Goal: Task Accomplishment & Management: Manage account settings

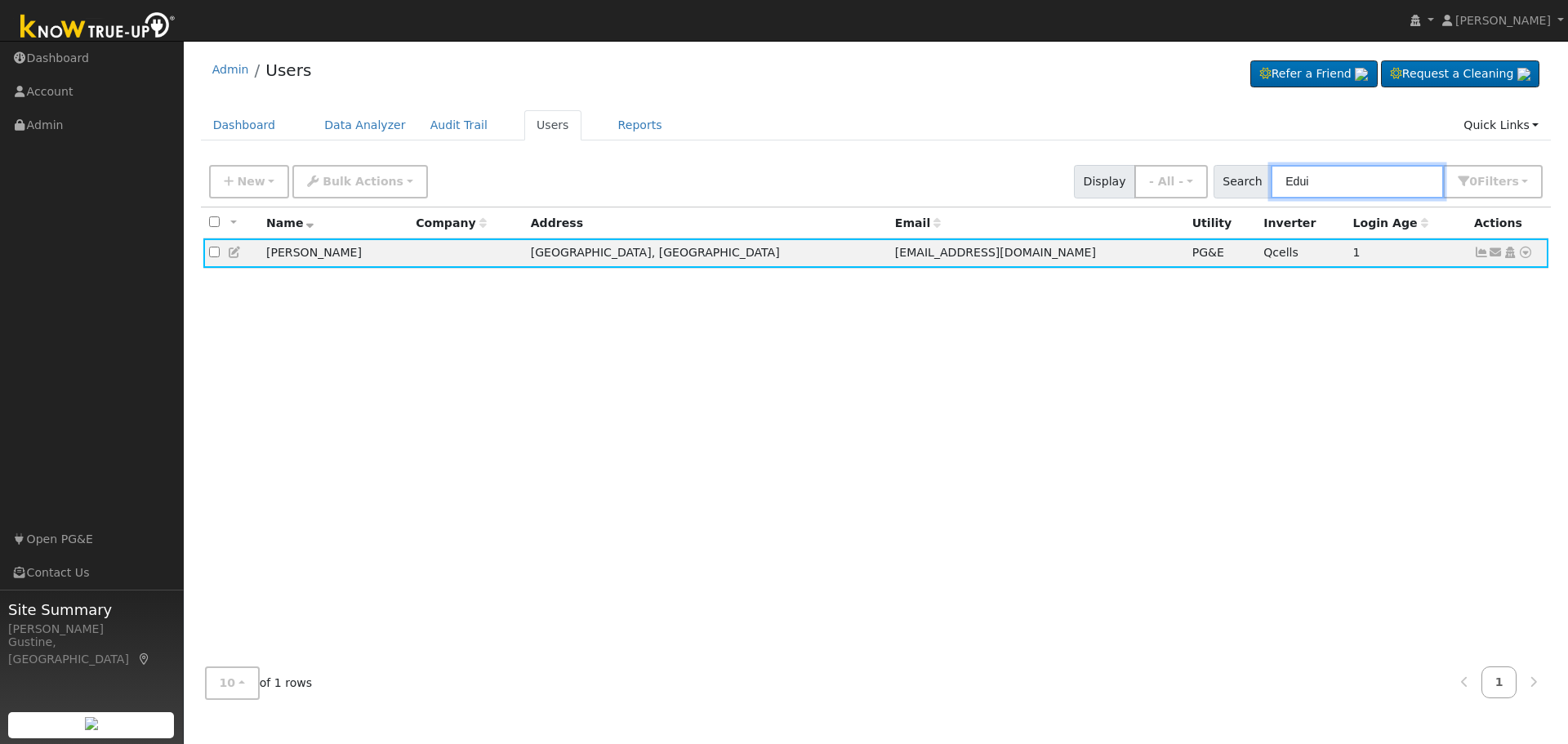
click at [1389, 188] on input "Edui" at bounding box center [1357, 182] width 173 height 34
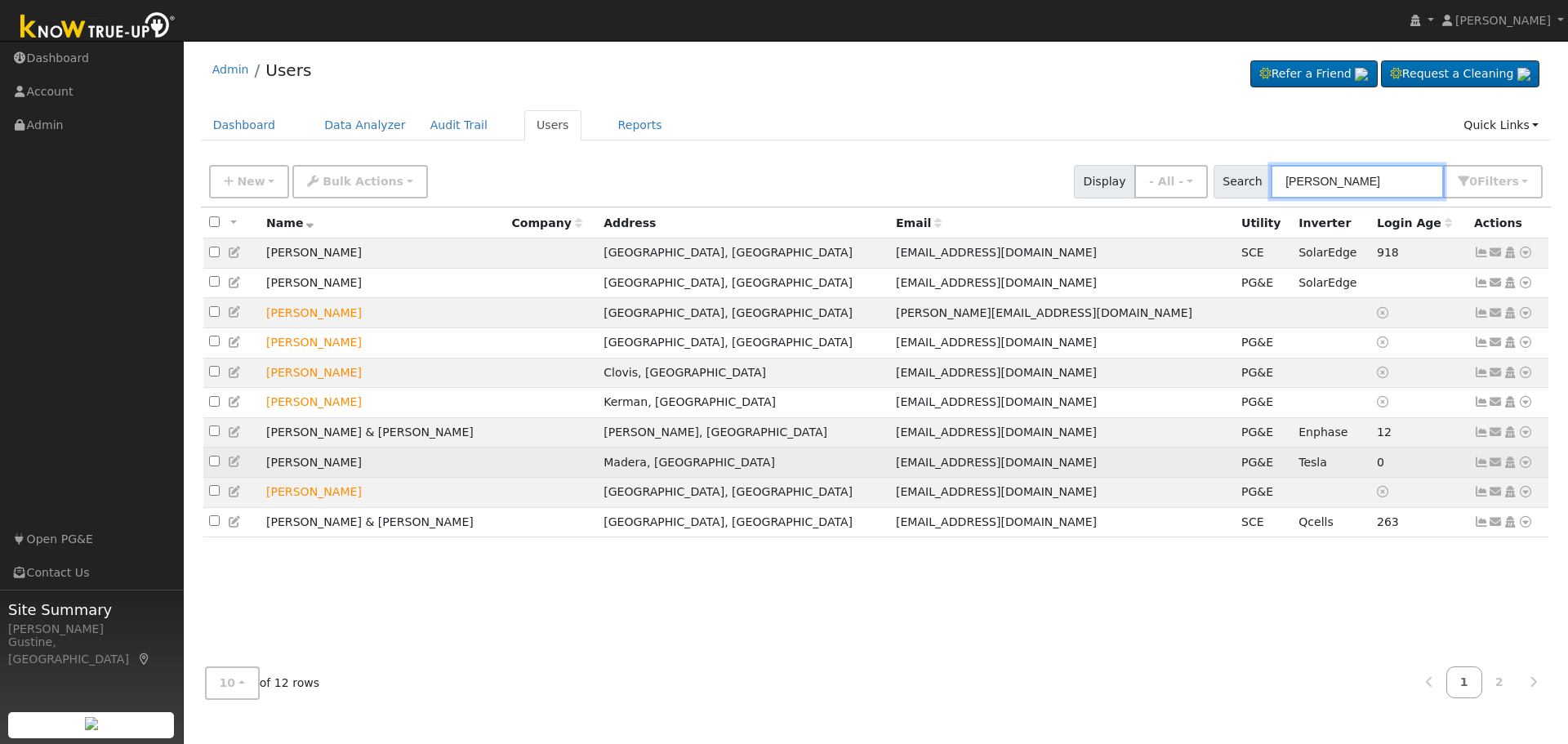
type input "[PERSON_NAME]"
click at [1478, 468] on icon at bounding box center [1482, 462] width 15 height 12
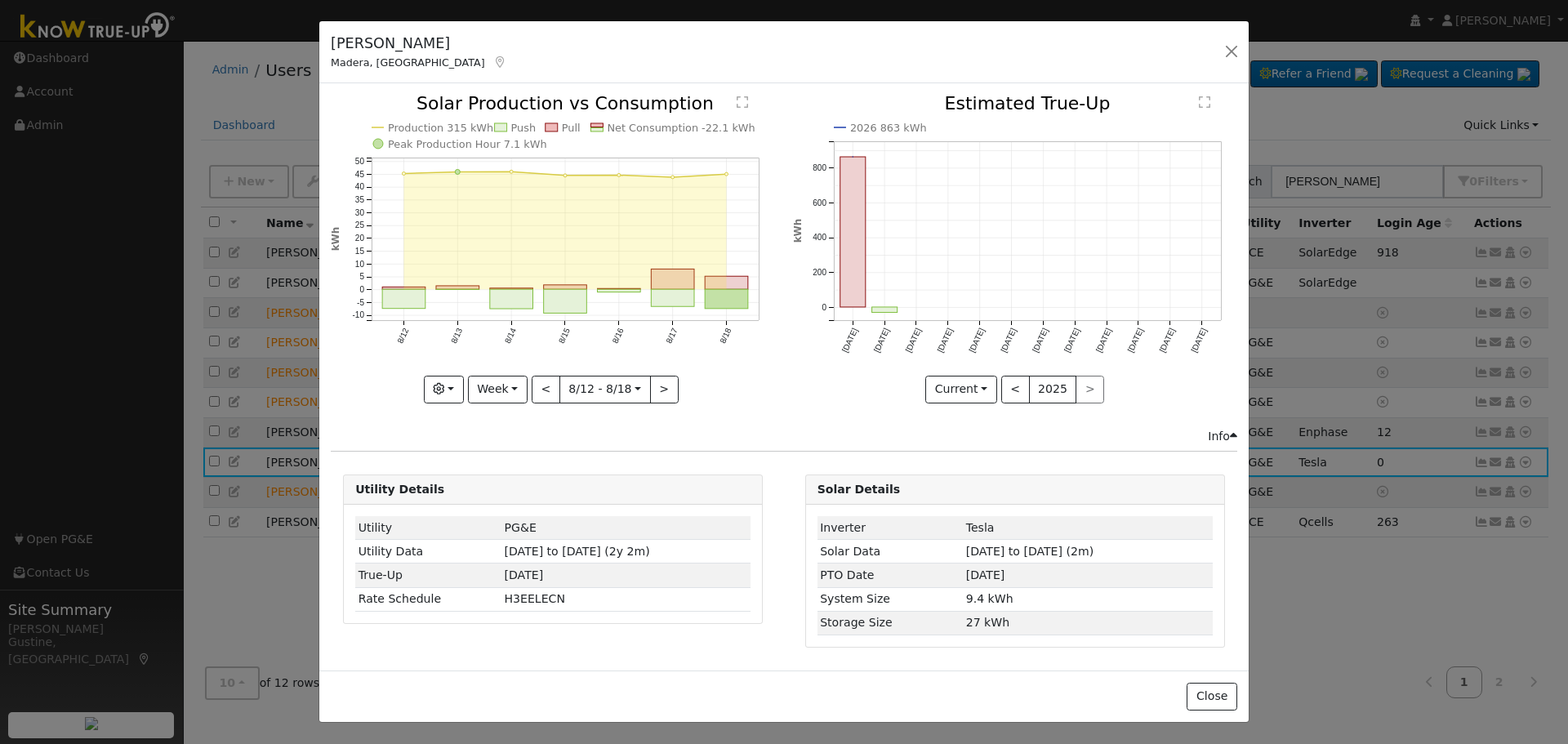
click at [565, 301] on rect "onclick=""" at bounding box center [565, 302] width 43 height 24
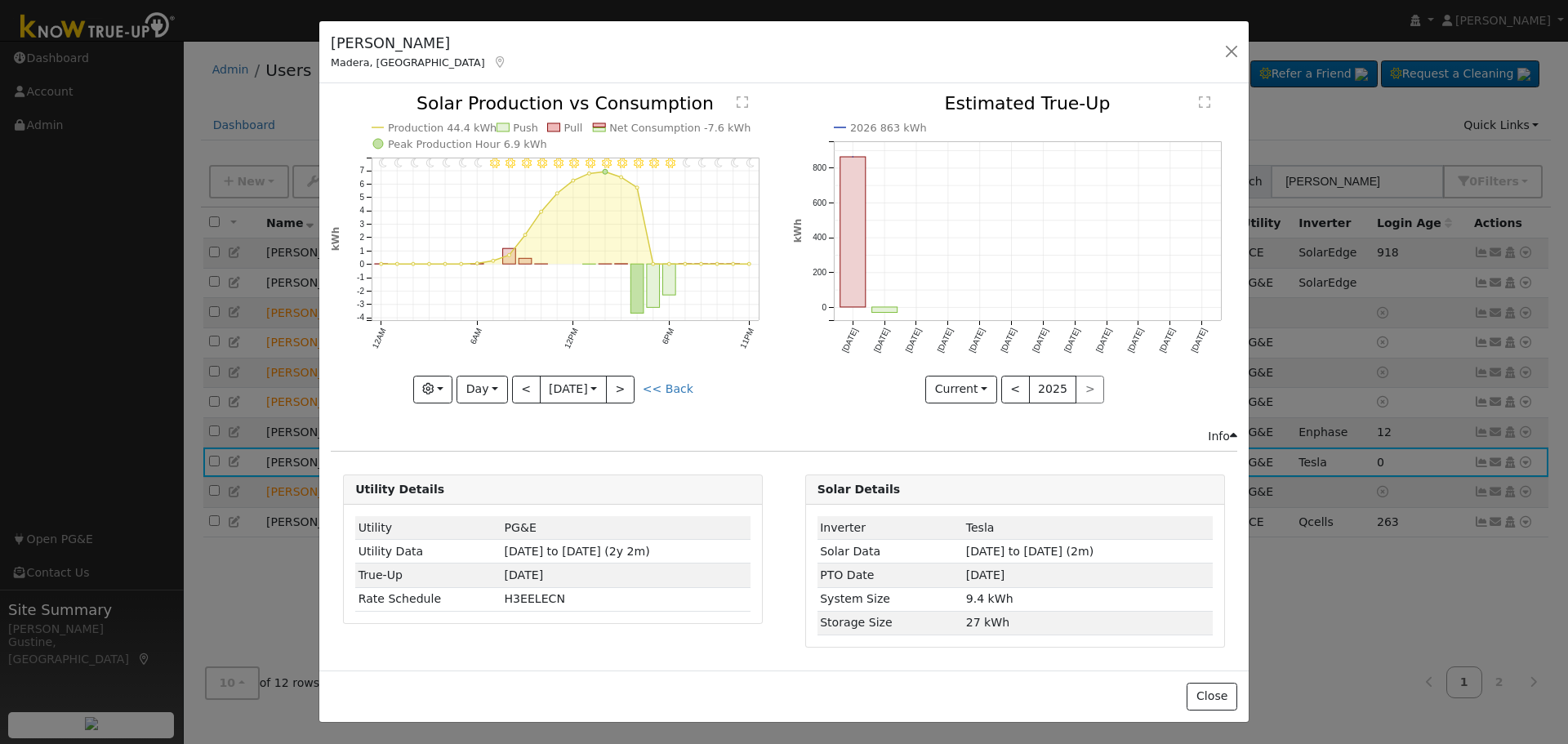
click at [614, 374] on icon "11PM - Clear 10PM - Clear 9PM - Clear 8PM - Clear 7PM - Clear 6PM - Clear 5PM -…" at bounding box center [553, 248] width 445 height 307
click at [622, 390] on button ">" at bounding box center [620, 390] width 29 height 28
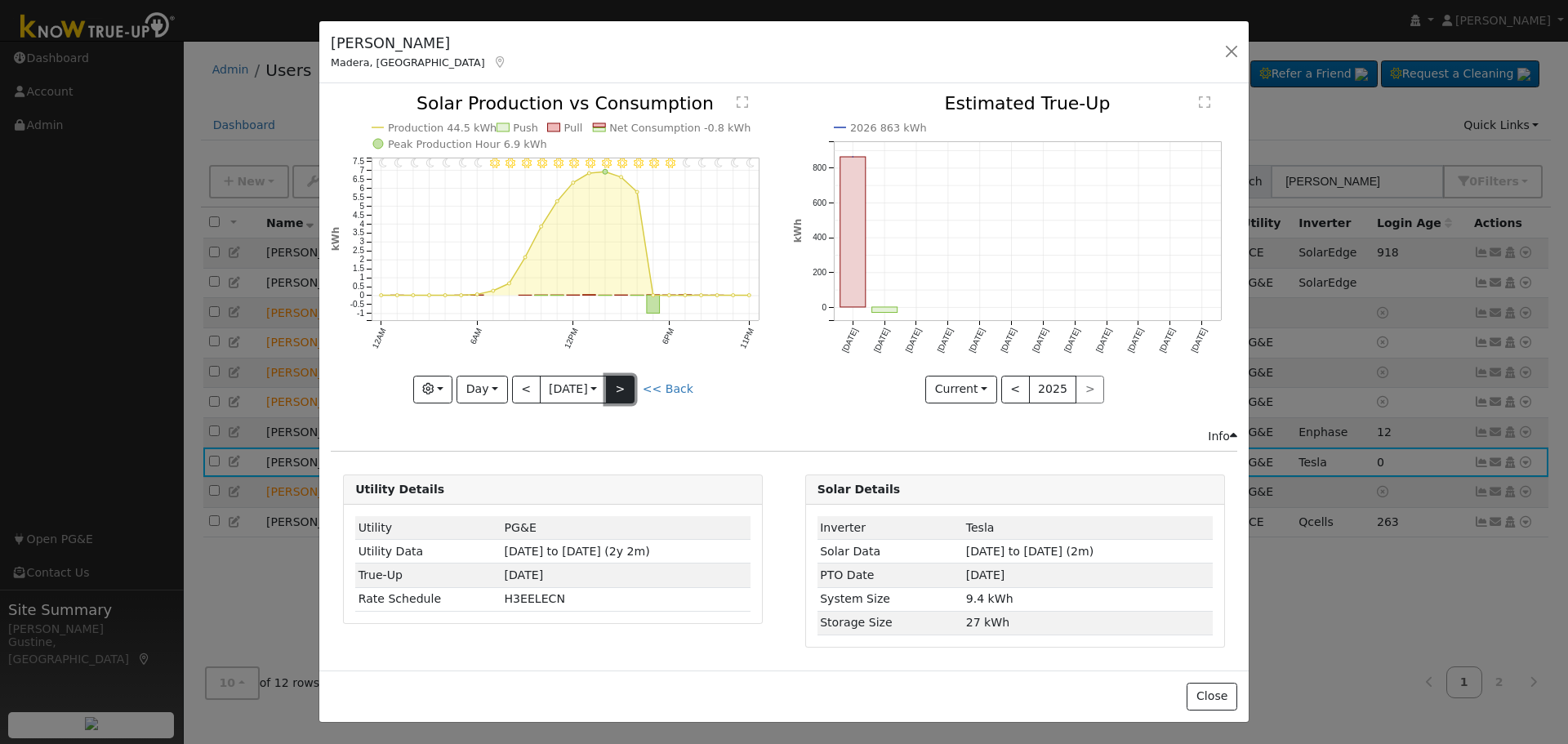
click at [635, 387] on button ">" at bounding box center [620, 390] width 29 height 28
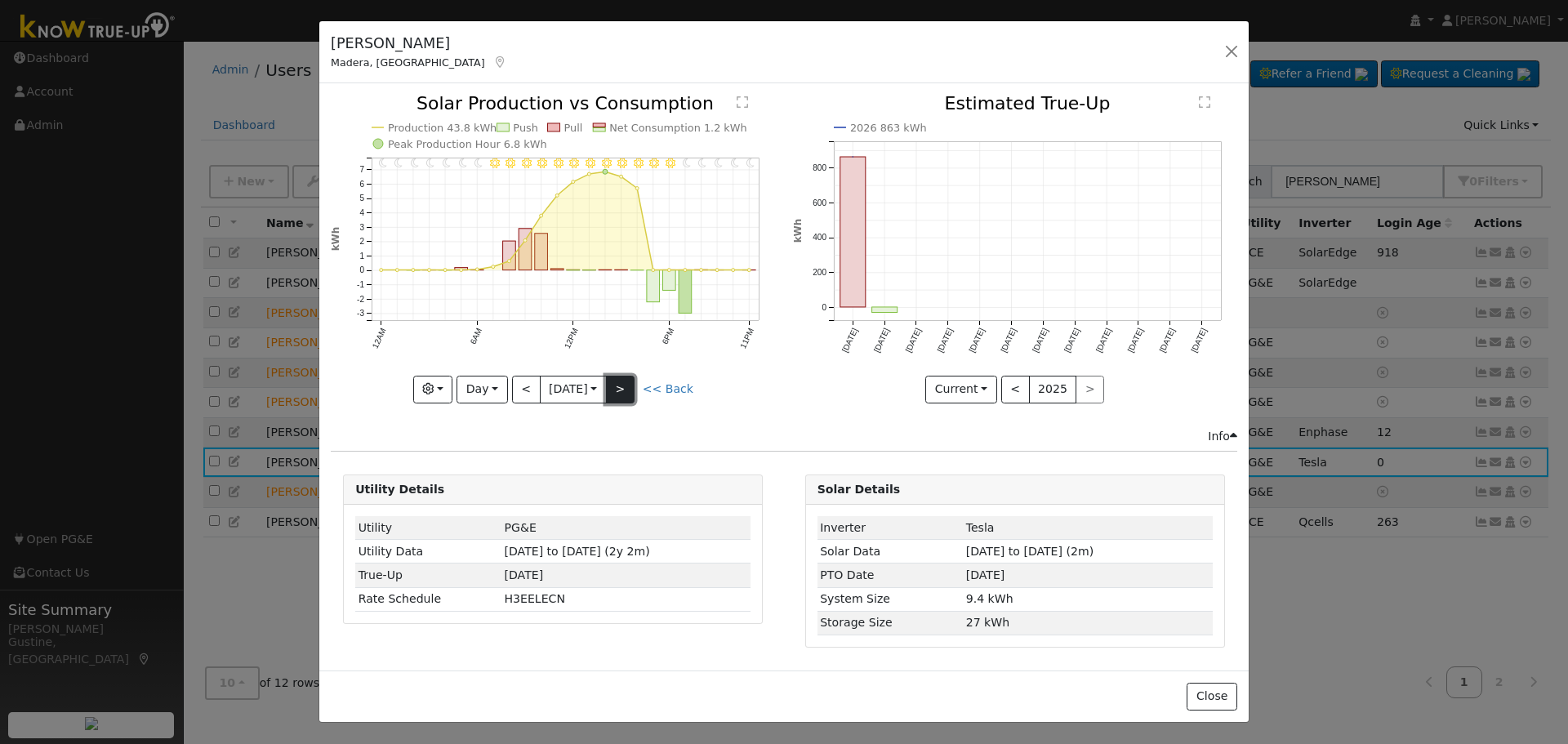
click at [632, 376] on button ">" at bounding box center [620, 390] width 29 height 28
click at [635, 393] on button ">" at bounding box center [620, 390] width 29 height 28
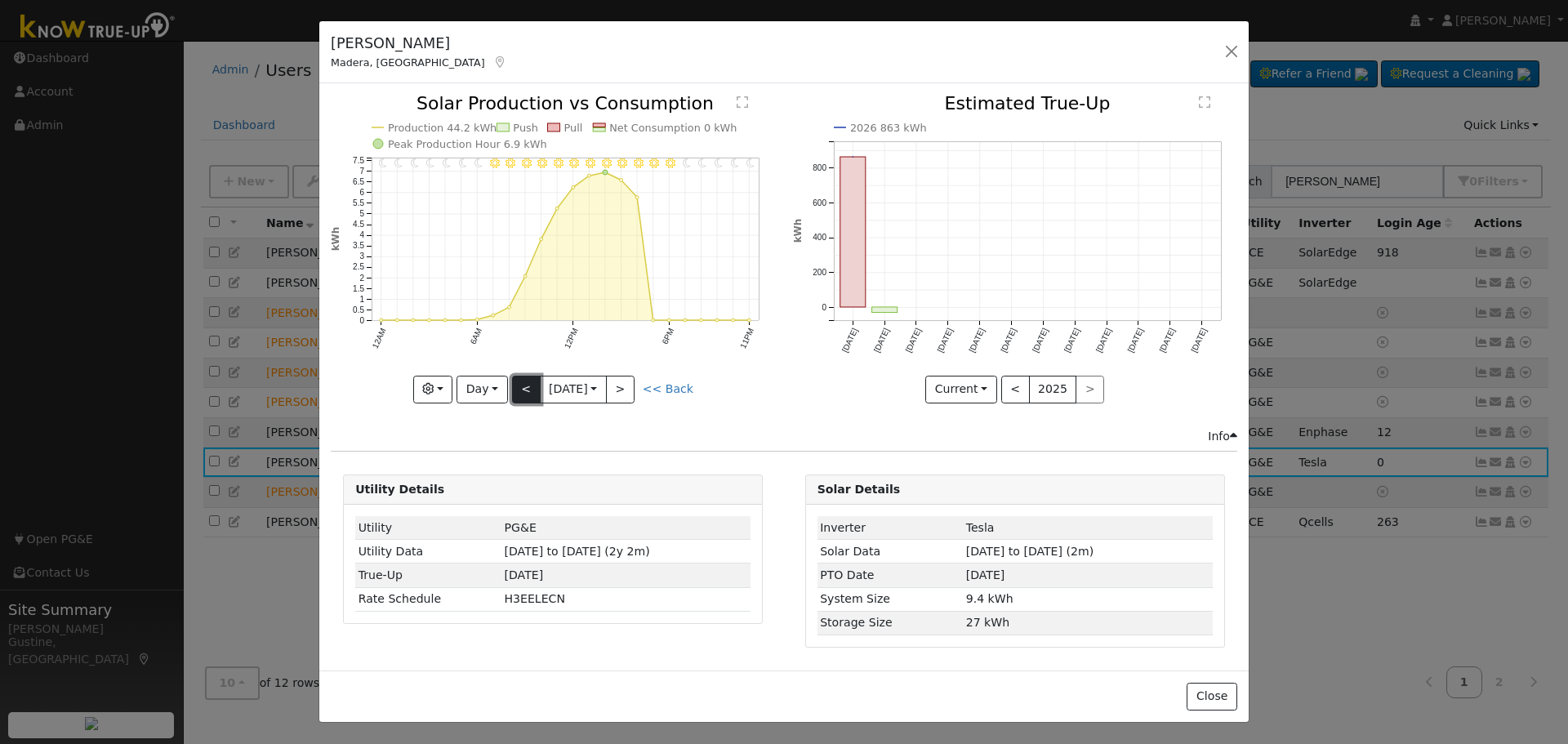
click at [527, 389] on button "<" at bounding box center [527, 390] width 29 height 28
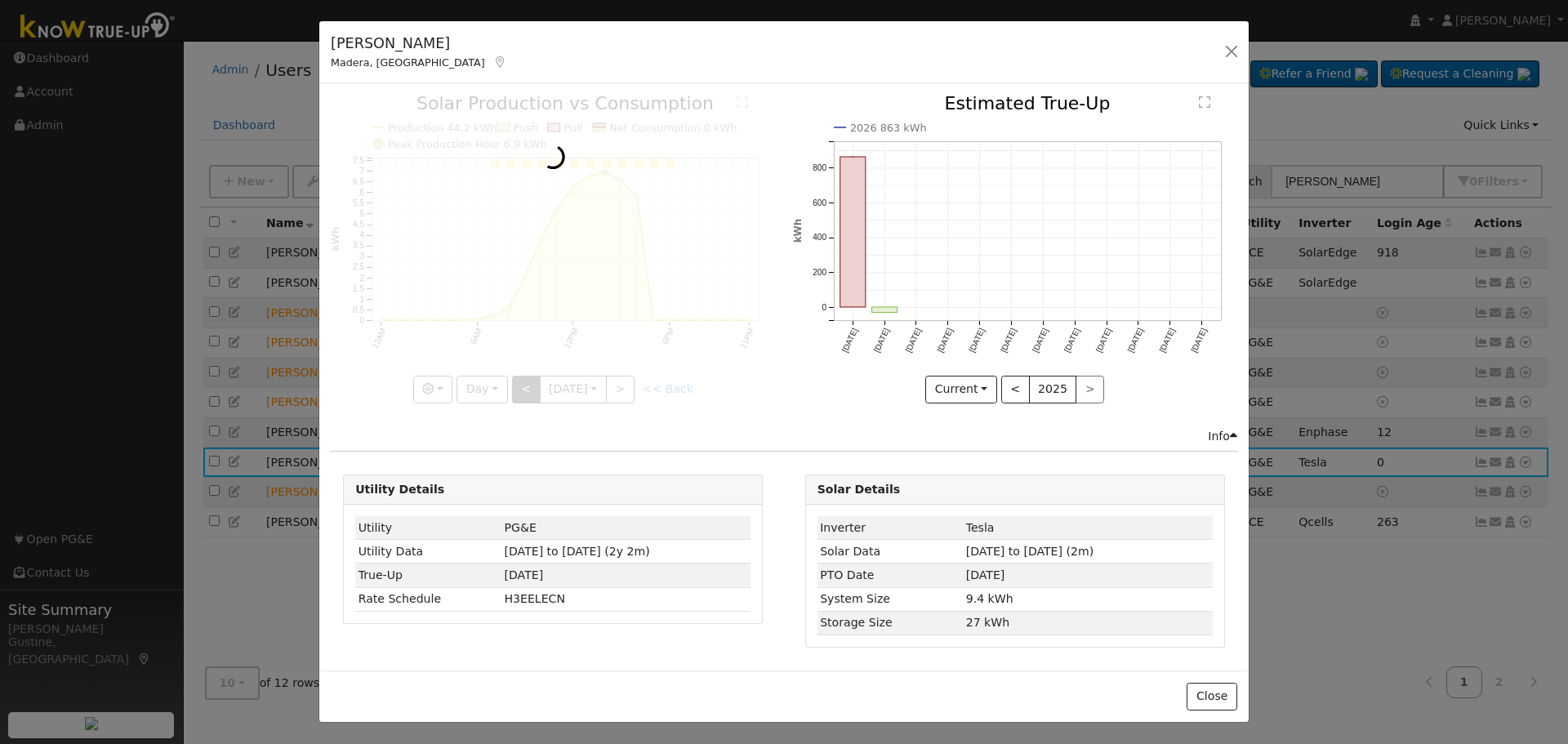
click at [527, 389] on div at bounding box center [553, 249] width 445 height 308
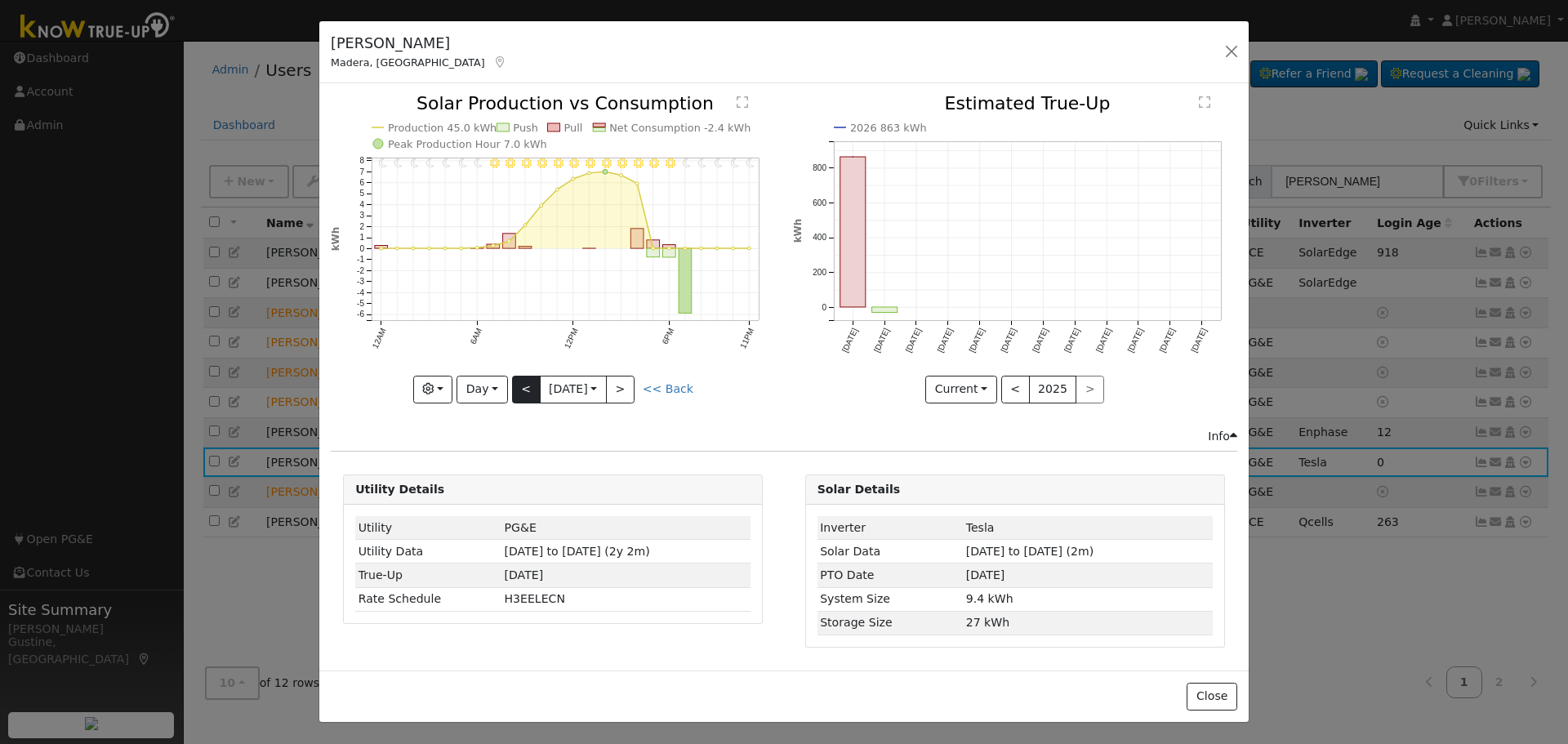
click at [527, 389] on div "11PM - Clear 10PM - Clear 9PM - Clear 8PM - Clear 7PM - Clear 6PM - Clear 5PM -…" at bounding box center [553, 249] width 445 height 308
click at [527, 389] on button "<" at bounding box center [527, 390] width 29 height 28
click at [0, 0] on div at bounding box center [0, 0] width 0 height 0
click at [527, 389] on div at bounding box center [553, 249] width 445 height 308
click at [527, 389] on div "11PM - Clear 10PM - Clear 9PM - Clear 8PM - Clear 7PM - Clear 6PM - Clear 5PM -…" at bounding box center [553, 249] width 445 height 308
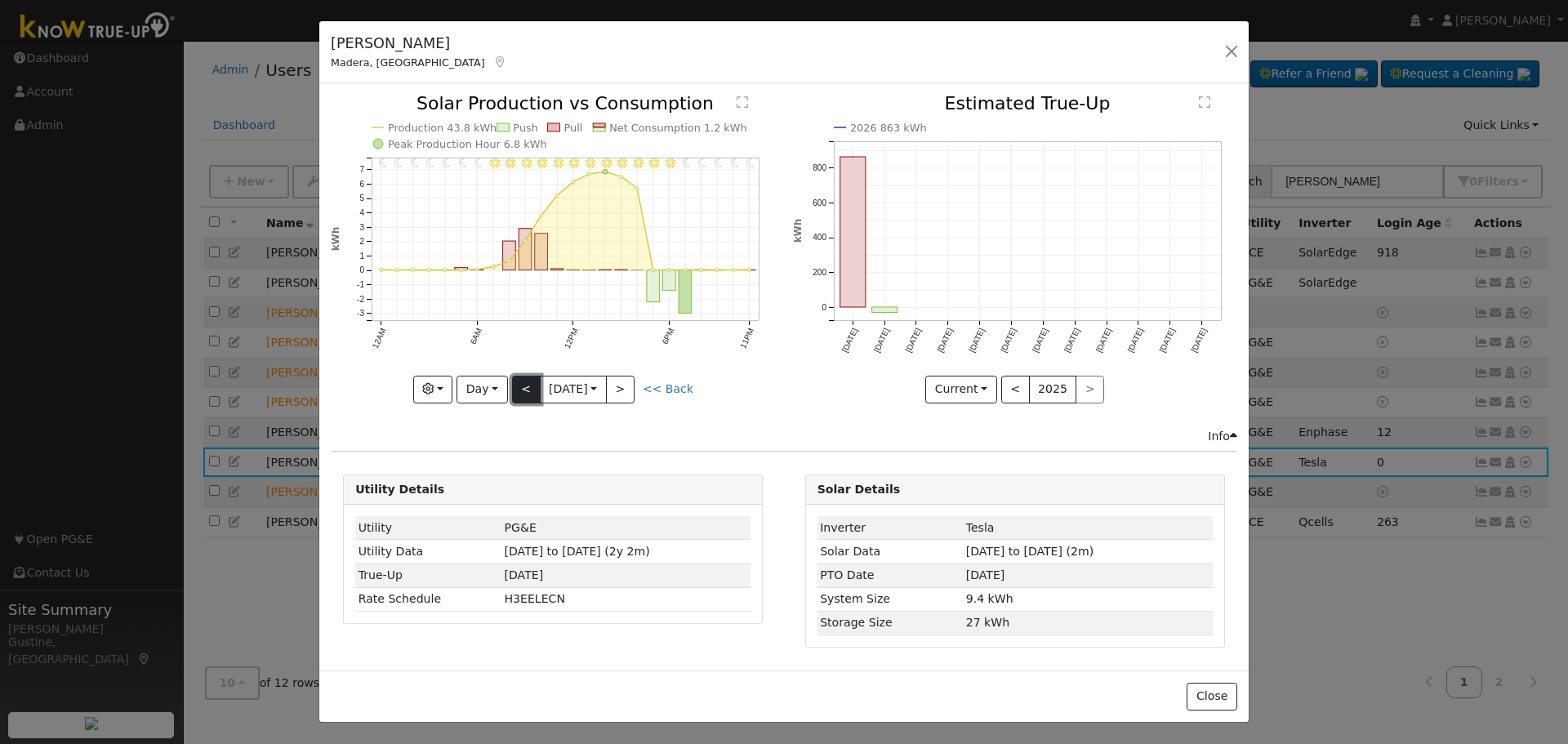
click at [527, 389] on button "<" at bounding box center [527, 390] width 29 height 28
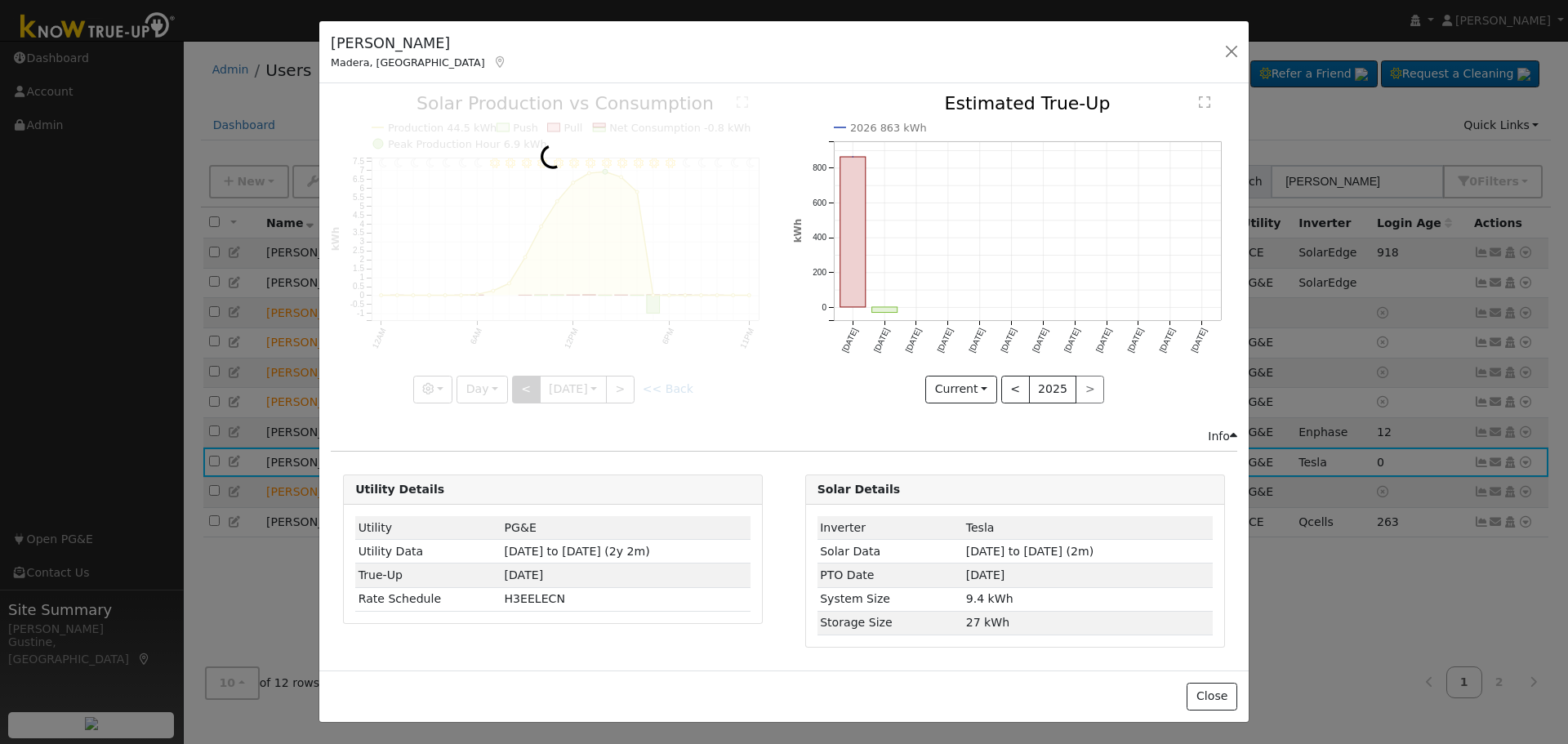
click at [527, 389] on div at bounding box center [553, 249] width 445 height 308
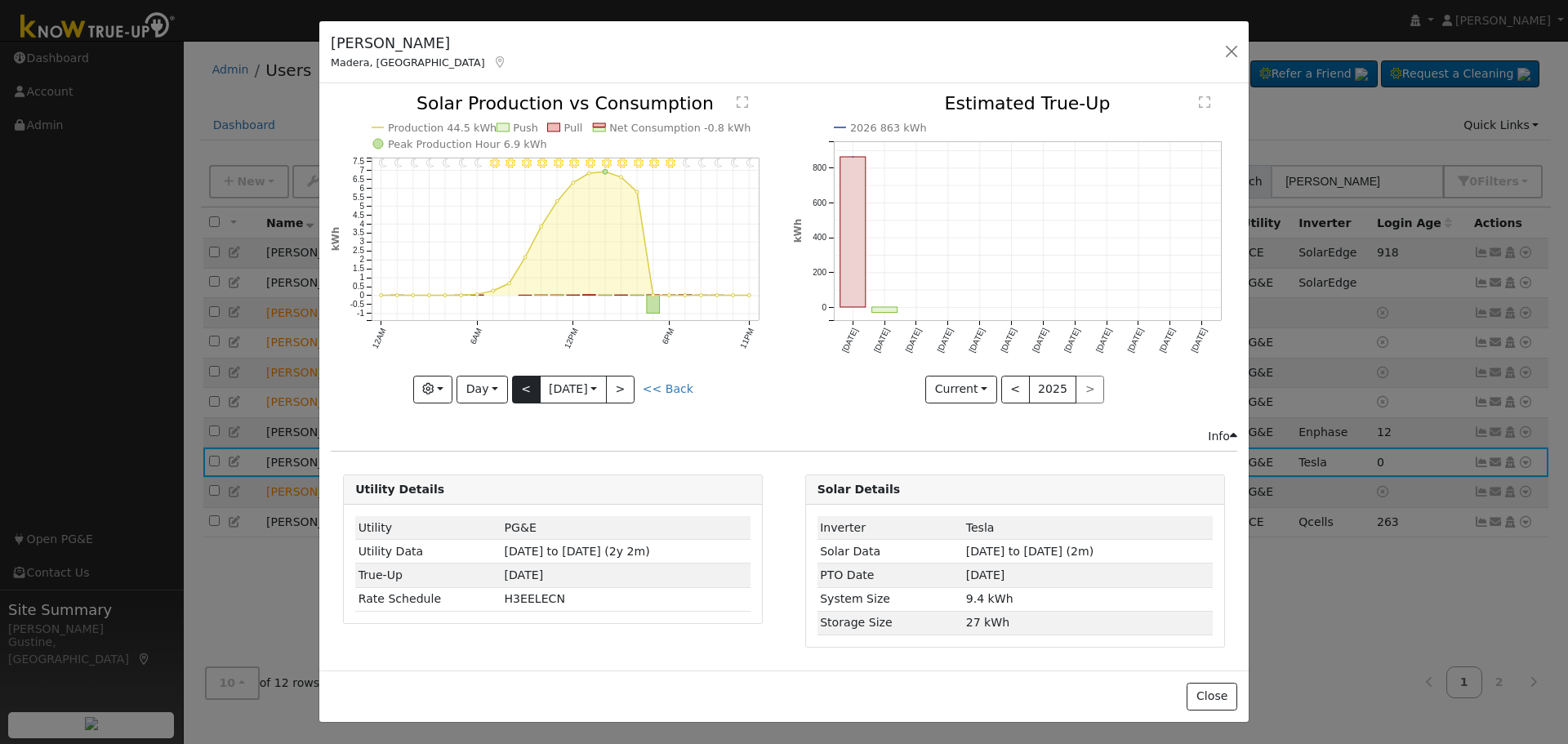
click at [527, 389] on div "11PM - Clear 10PM - Clear 9PM - Clear 8PM - Clear 7PM - Clear 6PM - Clear 5PM -…" at bounding box center [553, 249] width 445 height 308
click at [527, 389] on button "<" at bounding box center [527, 390] width 29 height 28
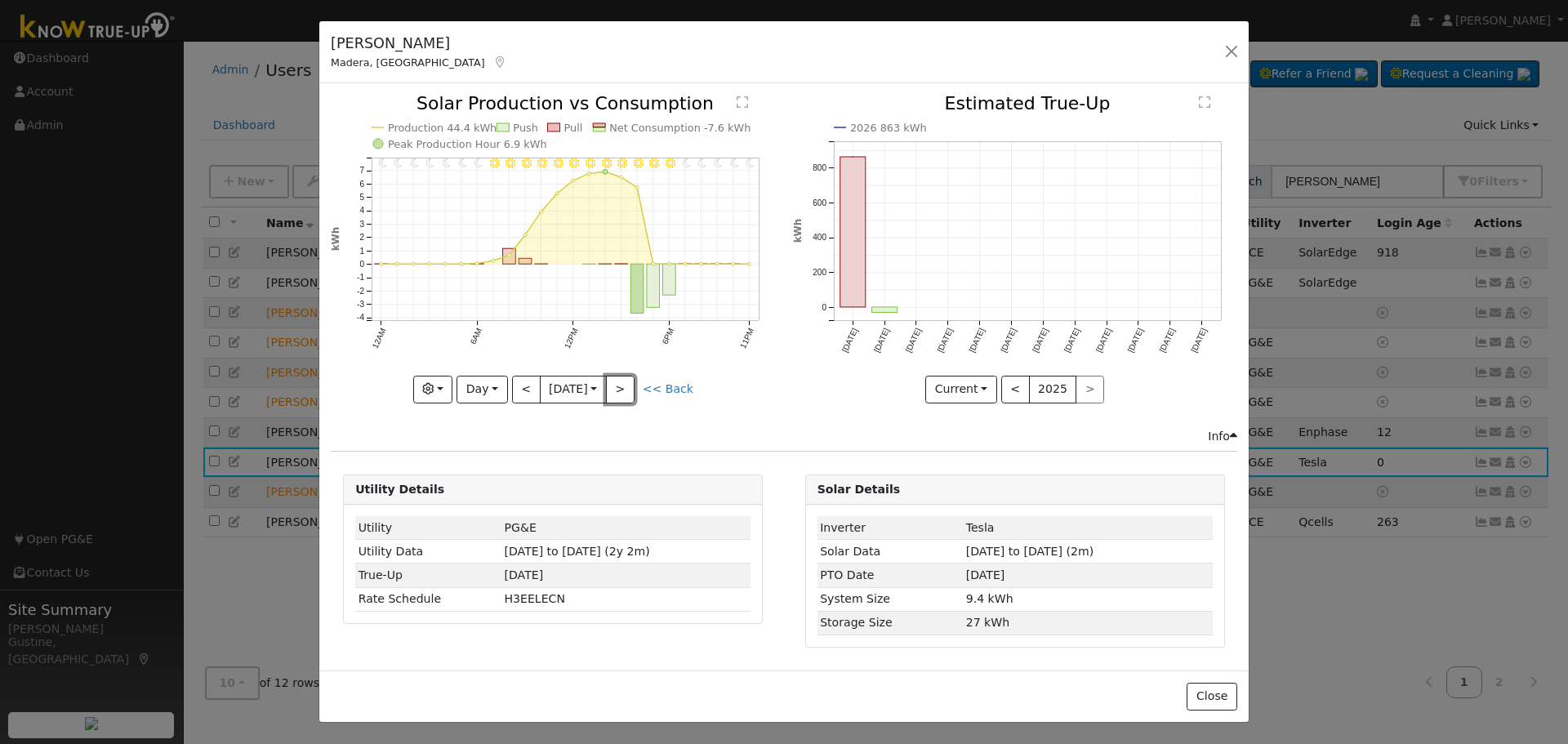
click at [622, 393] on button ">" at bounding box center [620, 390] width 29 height 28
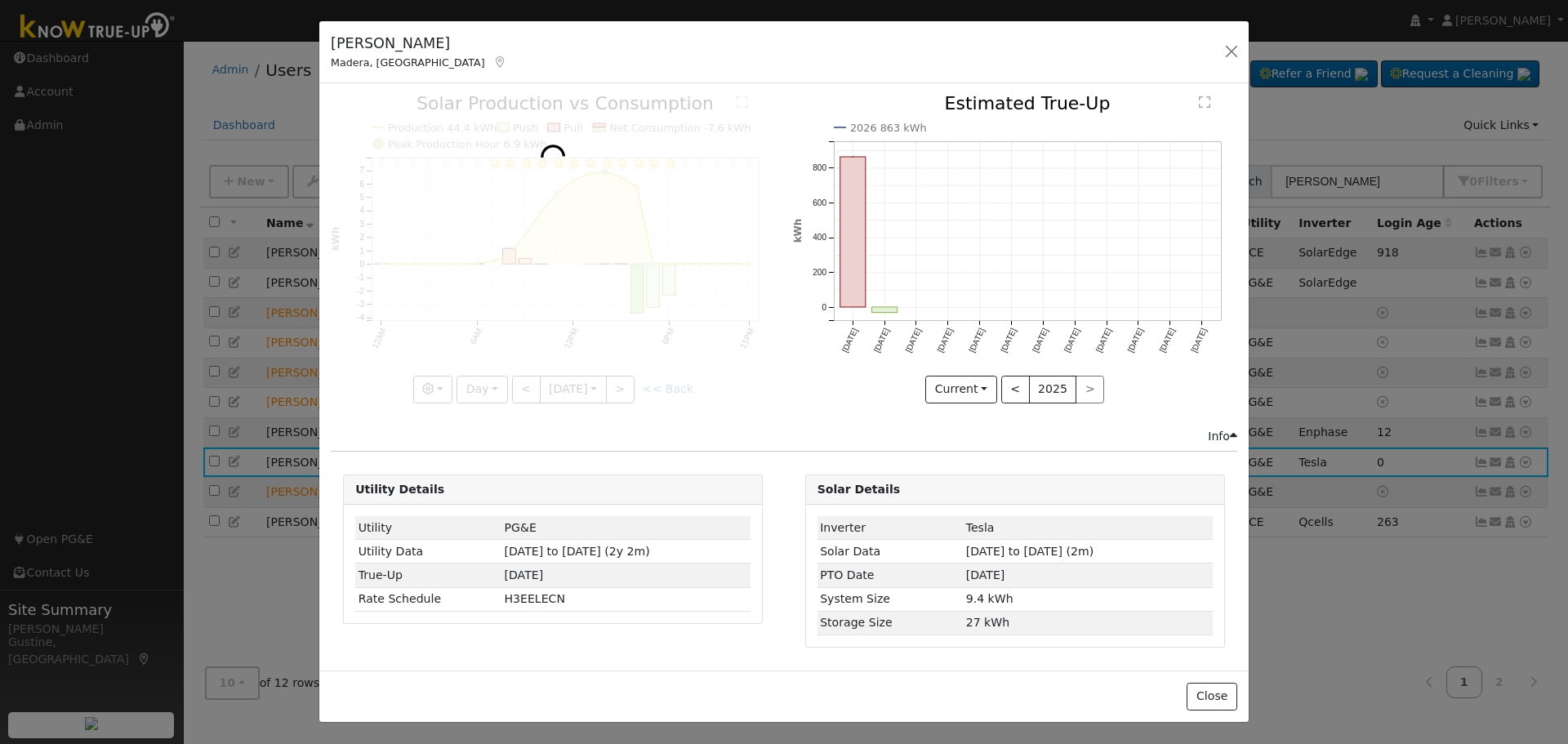
click at [622, 393] on div at bounding box center [553, 249] width 445 height 308
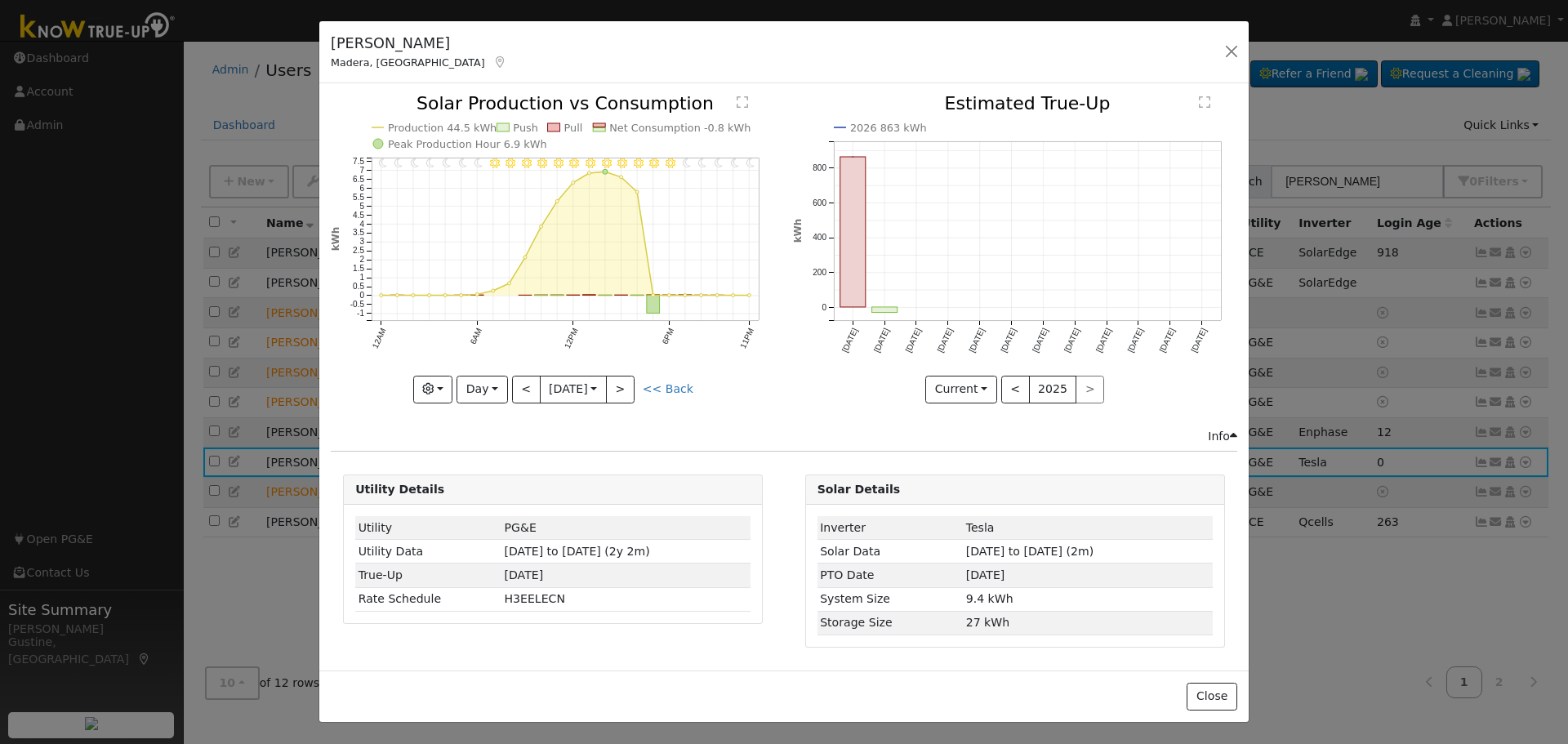
click at [622, 393] on div at bounding box center [553, 249] width 445 height 308
click at [622, 393] on button ">" at bounding box center [620, 390] width 29 height 28
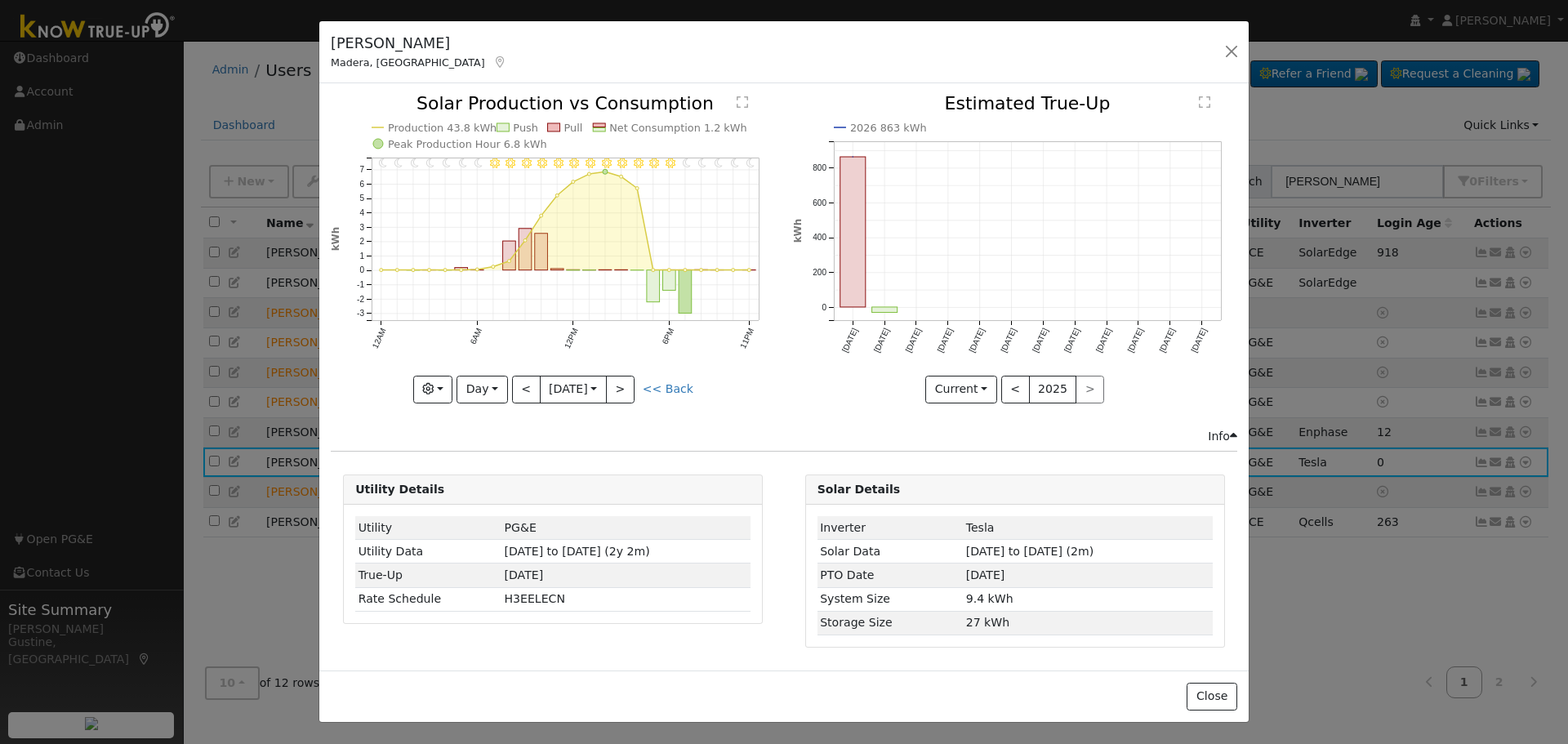
click at [622, 393] on div at bounding box center [553, 249] width 445 height 308
click at [622, 393] on div "11PM - Clear 10PM - Clear 9PM - Clear 8PM - Clear 7PM - Clear 6PM - Clear 5PM -…" at bounding box center [553, 249] width 445 height 308
click at [622, 393] on button ">" at bounding box center [620, 390] width 29 height 28
type input "[DATE]"
